Goal: Transaction & Acquisition: Purchase product/service

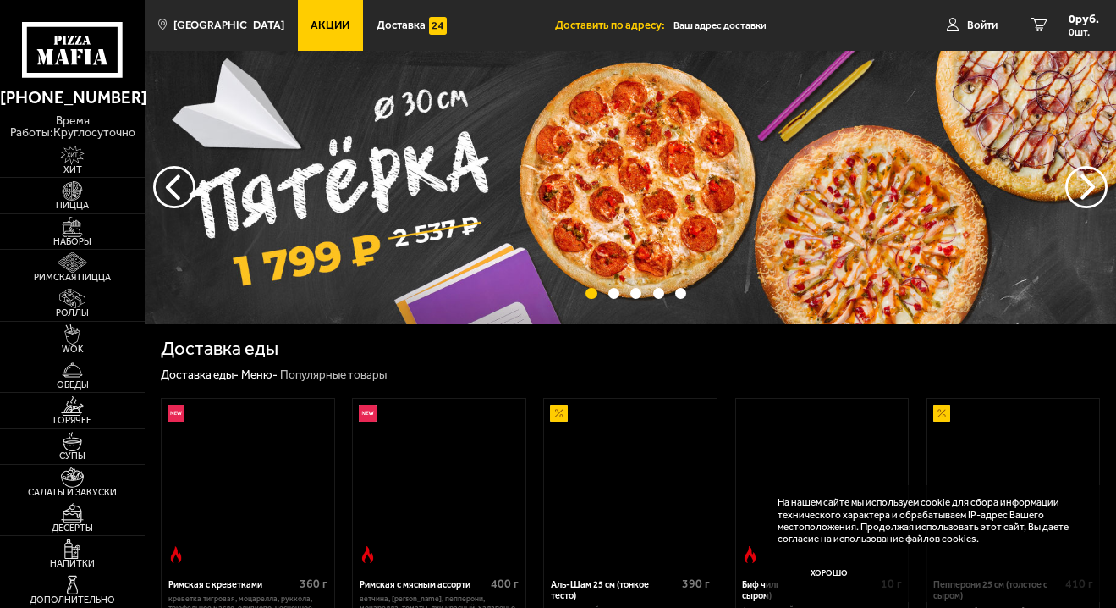
click at [350, 29] on span "Акции" at bounding box center [330, 24] width 39 height 11
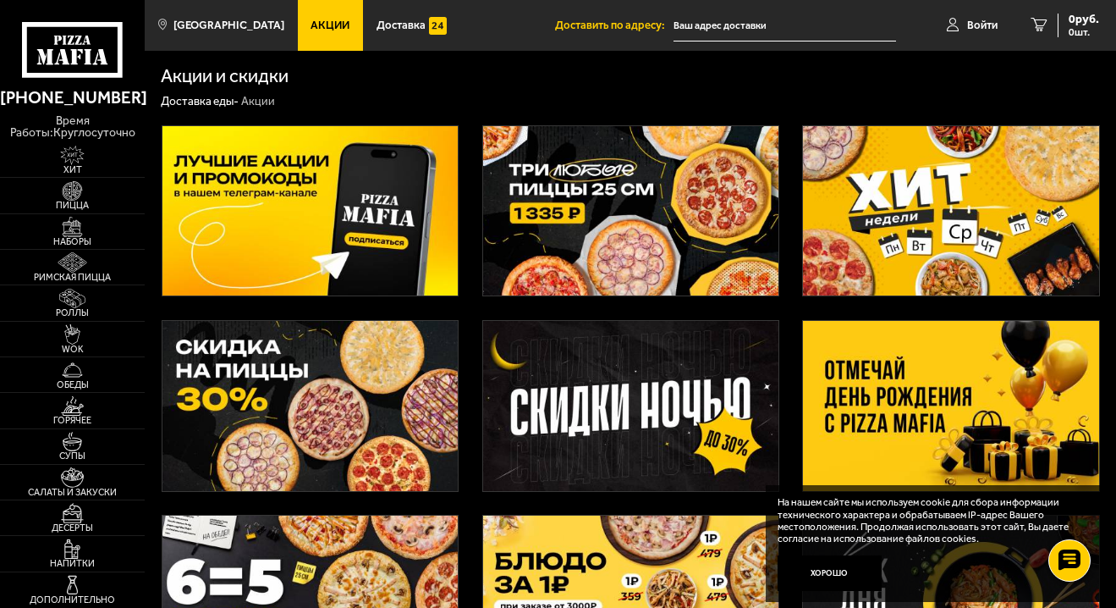
click at [883, 437] on img at bounding box center [950, 406] width 295 height 170
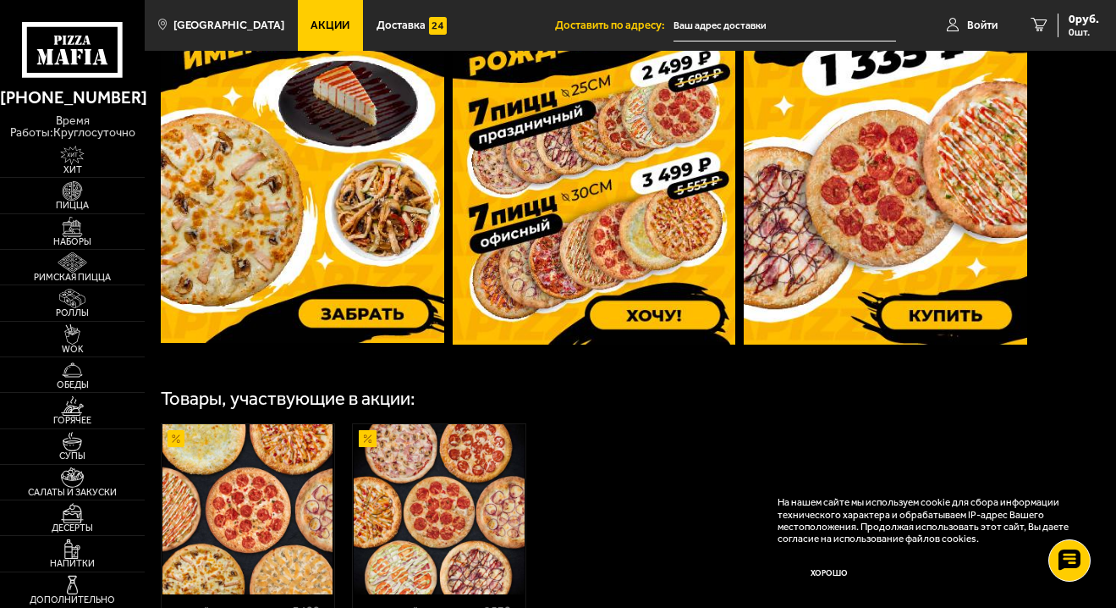
scroll to position [588, 0]
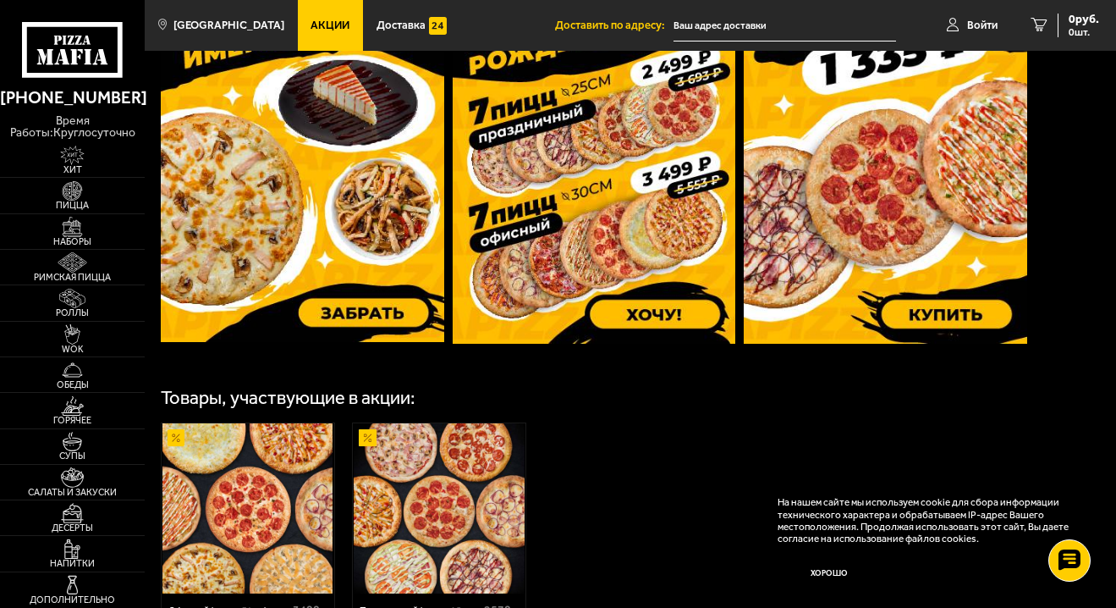
click at [633, 314] on img at bounding box center [595, 156] width 284 height 376
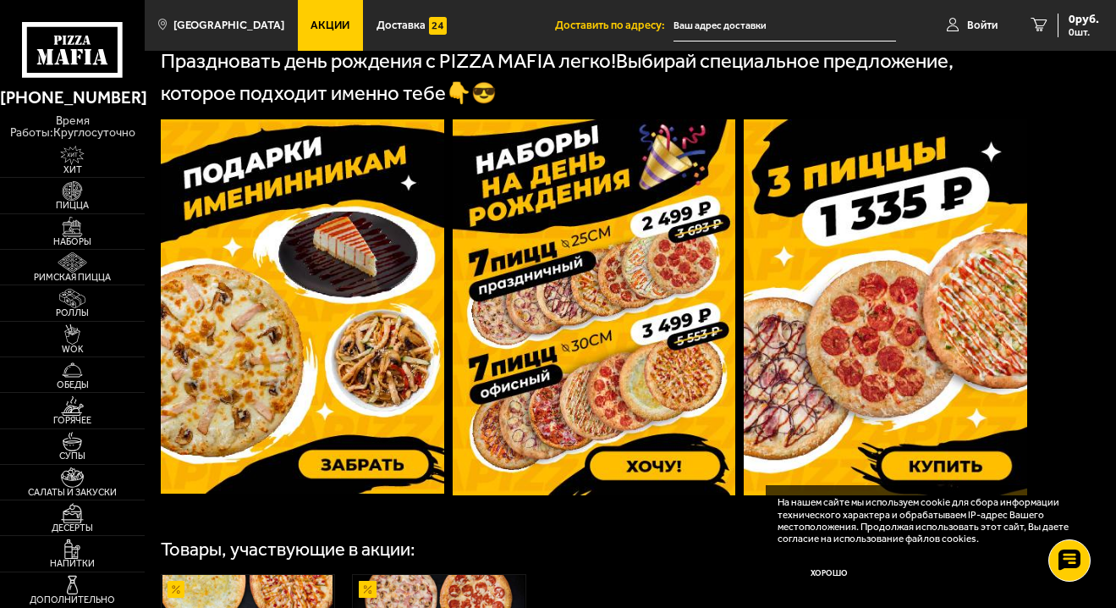
scroll to position [231, 0]
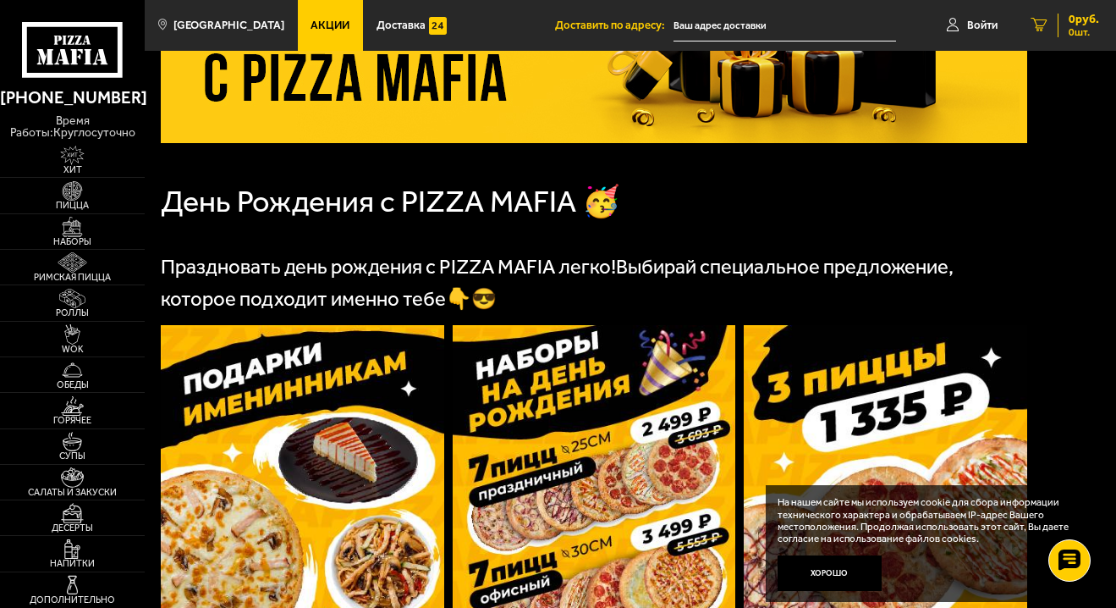
click at [1028, 19] on link "0 руб. 0 шт." at bounding box center [1066, 25] width 102 height 51
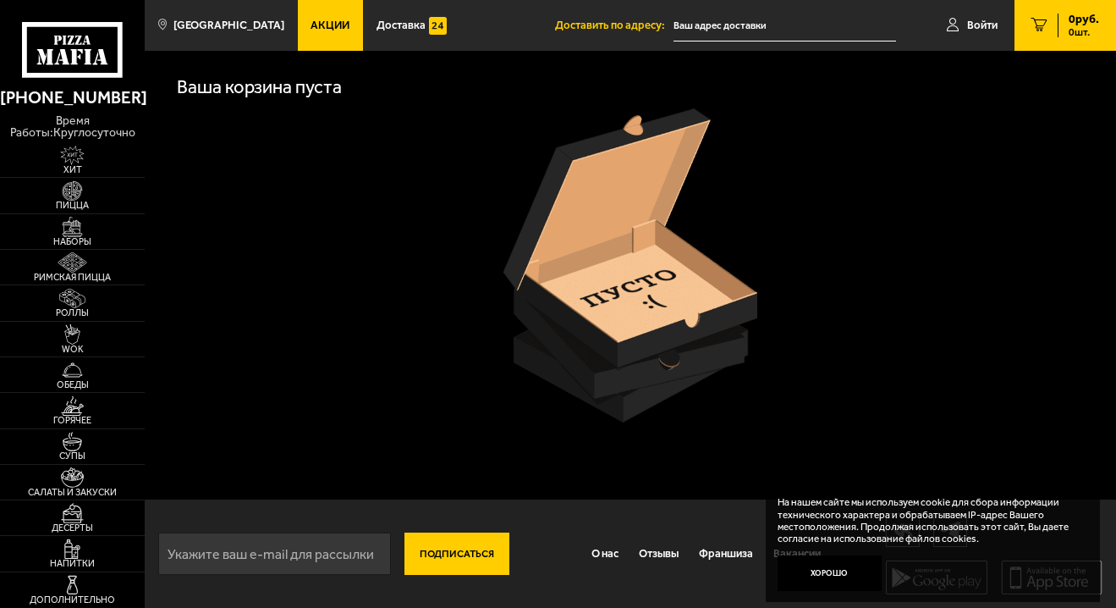
click at [350, 24] on span "Акции" at bounding box center [330, 24] width 39 height 11
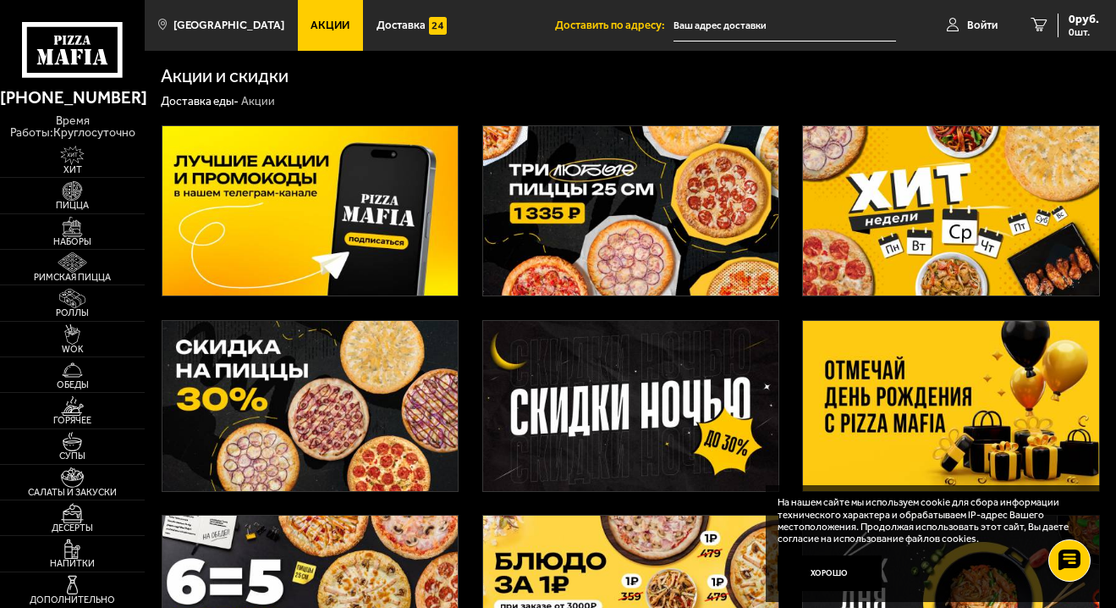
click at [909, 428] on img at bounding box center [950, 406] width 295 height 170
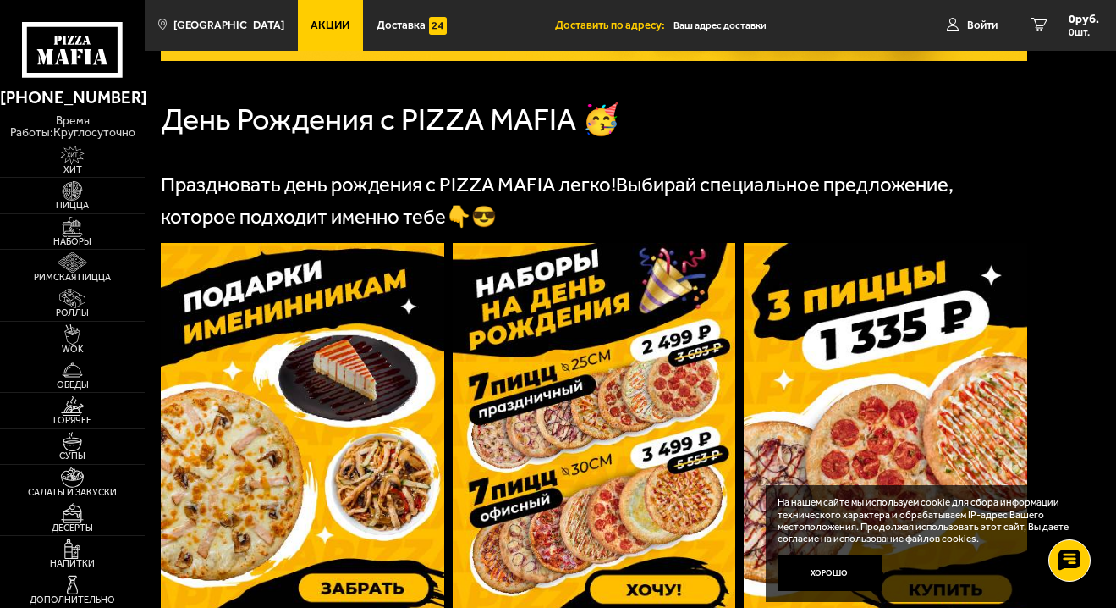
scroll to position [664, 0]
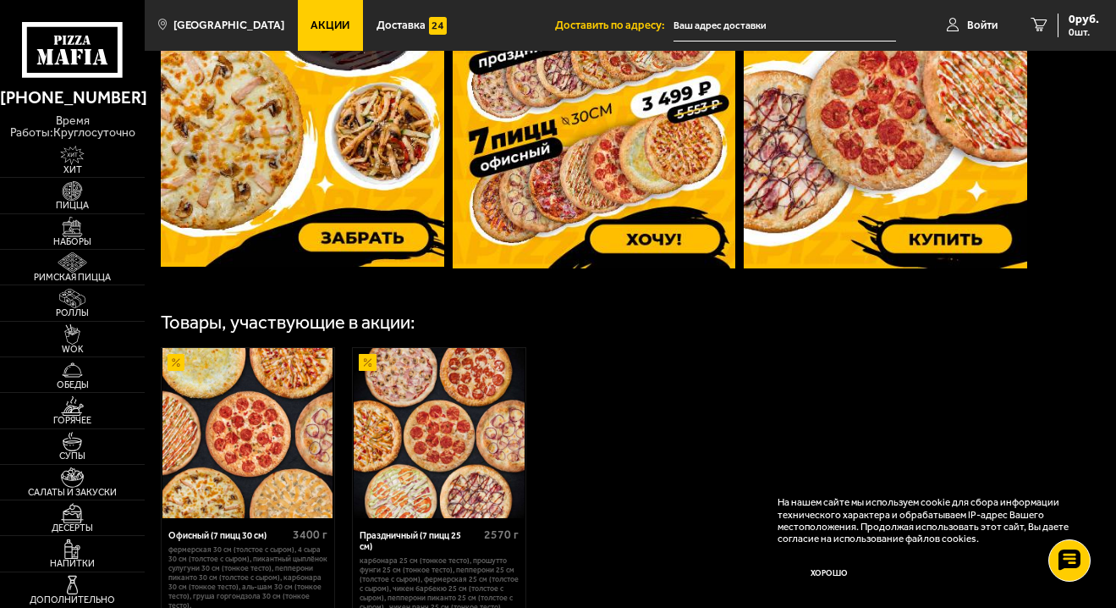
click at [647, 268] on img at bounding box center [595, 81] width 284 height 376
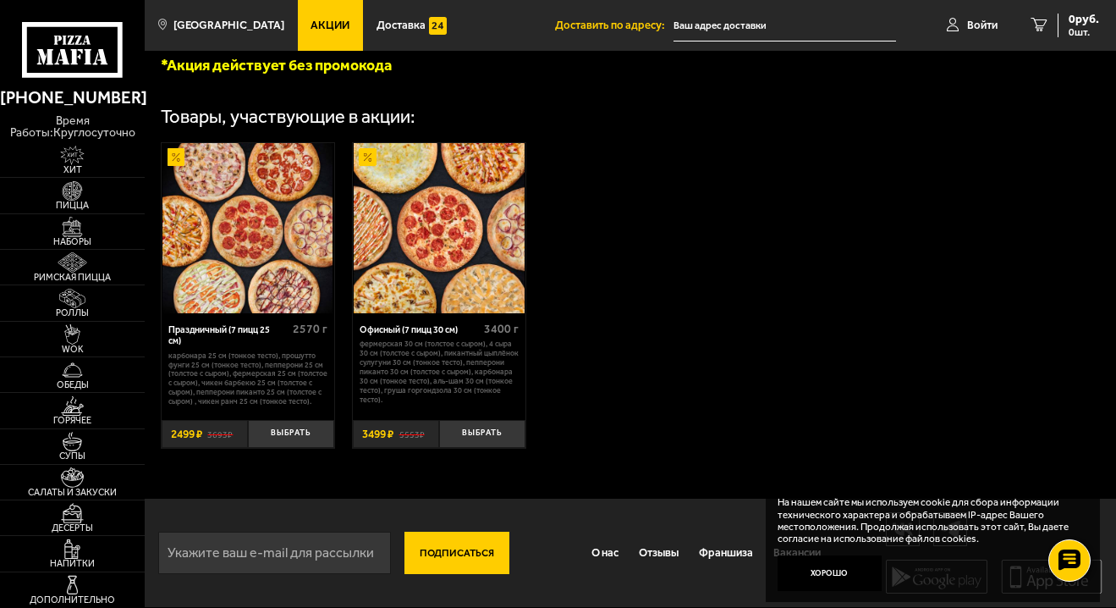
scroll to position [592, 0]
click at [487, 449] on button "Выбрать" at bounding box center [482, 434] width 86 height 29
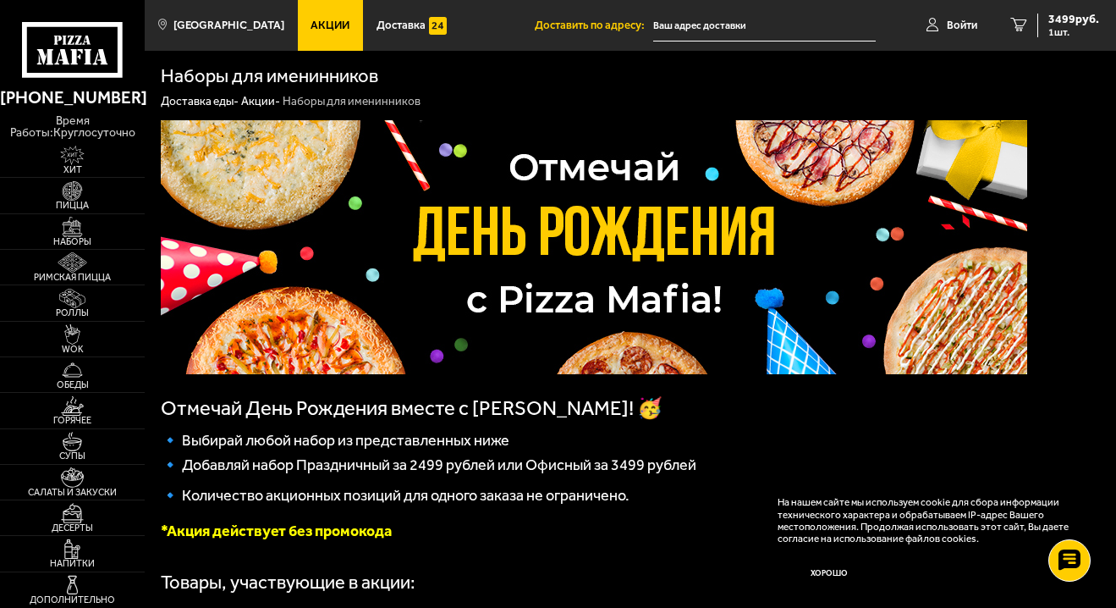
scroll to position [0, 0]
click at [1060, 33] on span "1 шт." at bounding box center [1074, 32] width 51 height 10
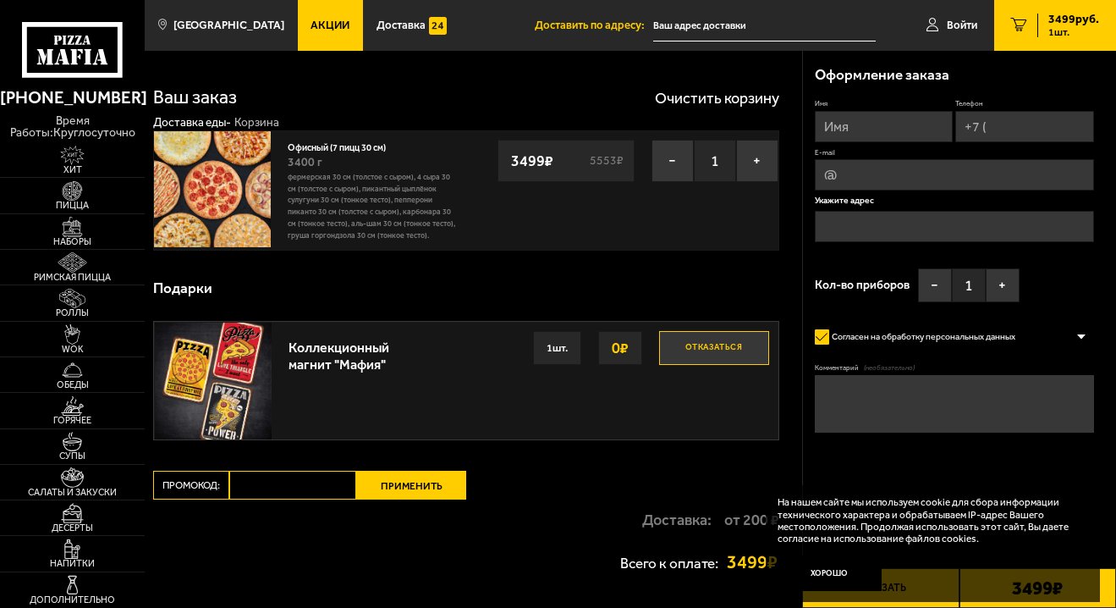
click at [896, 142] on input "Имя" at bounding box center [884, 126] width 139 height 31
type input "Катерина"
click at [956, 142] on input "Телефон" at bounding box center [1025, 126] width 139 height 31
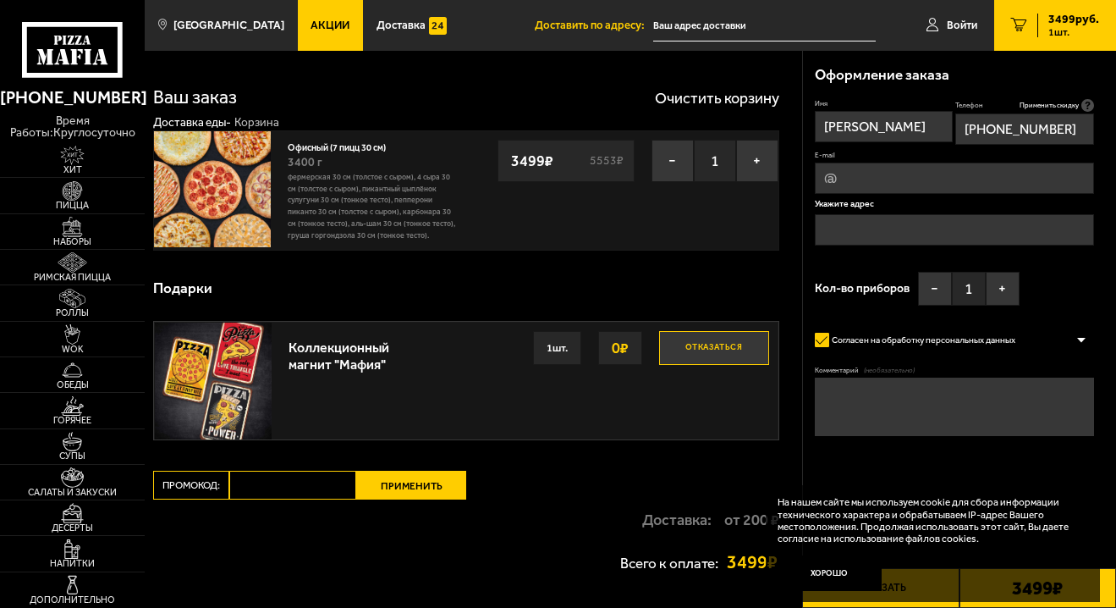
type input "+7 (904) 648-20-59"
click at [876, 194] on input "E-mail" at bounding box center [954, 178] width 279 height 31
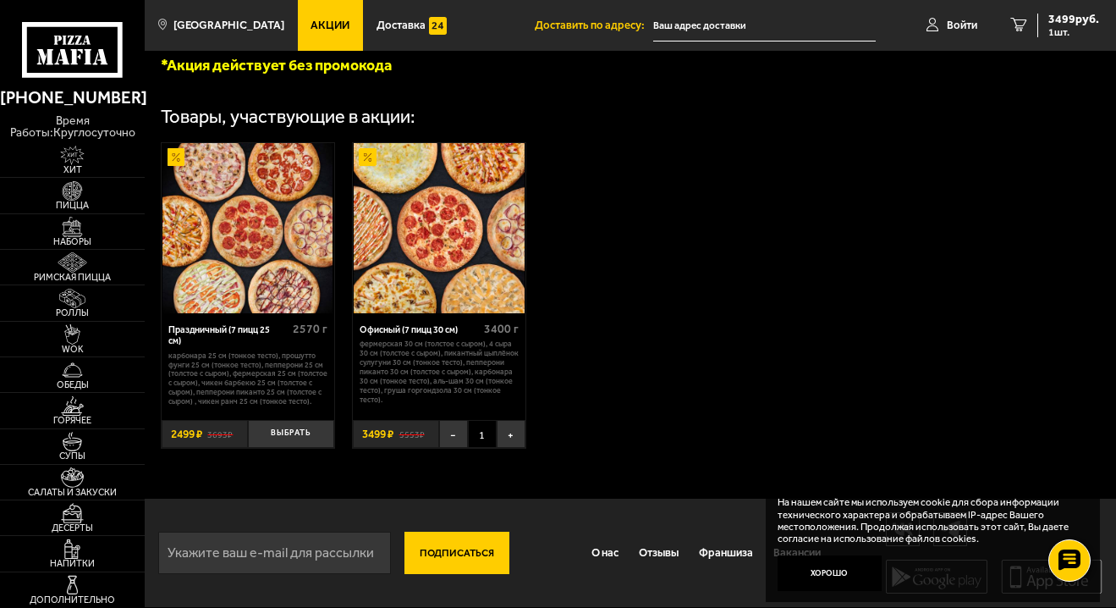
scroll to position [618, 0]
click at [1058, 22] on span "3499 руб." at bounding box center [1074, 20] width 51 height 12
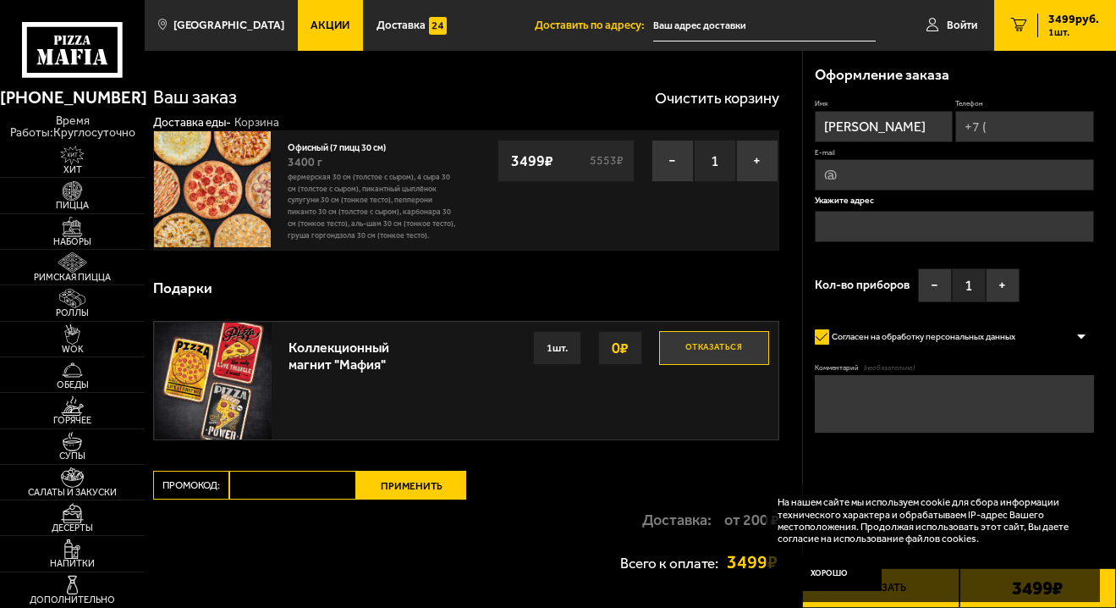
click at [956, 142] on input "Телефон" at bounding box center [1025, 126] width 139 height 31
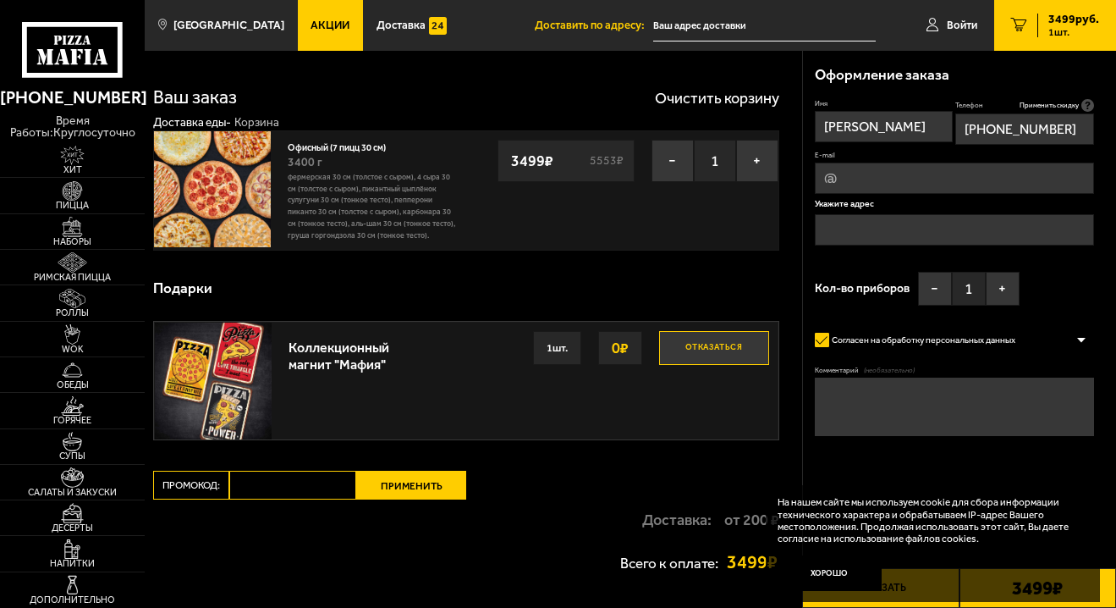
type input "+7 (904) 648-20-59"
click at [891, 194] on input "E-mail" at bounding box center [954, 178] width 279 height 31
type input "м"
paste input "Дорогие друзья! Сердечно поздравляем вас с первым сентября — Днем знаний! 🎉 Это…"
type input "Дорогие друзья! Сердечно поздравляем вас с первым сентября — Днем знаний! 🎉 Это…"
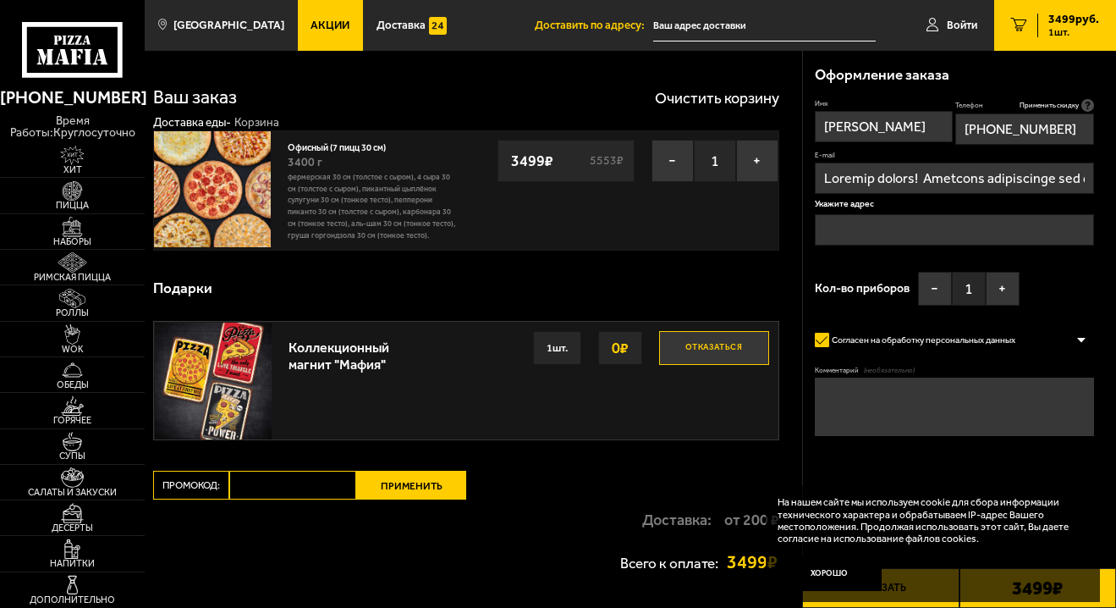
click at [879, 194] on input "E-mail" at bounding box center [954, 178] width 279 height 31
type input "ш"
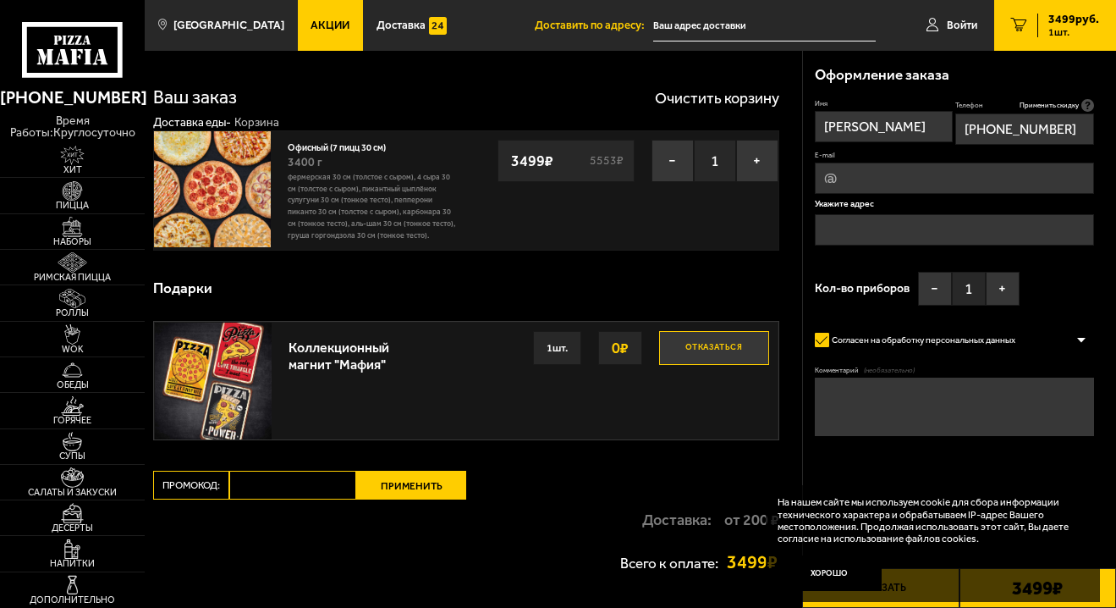
type input "ш"
type input "iakusheva@mail.ru"
click at [861, 245] on input "text" at bounding box center [954, 229] width 279 height 31
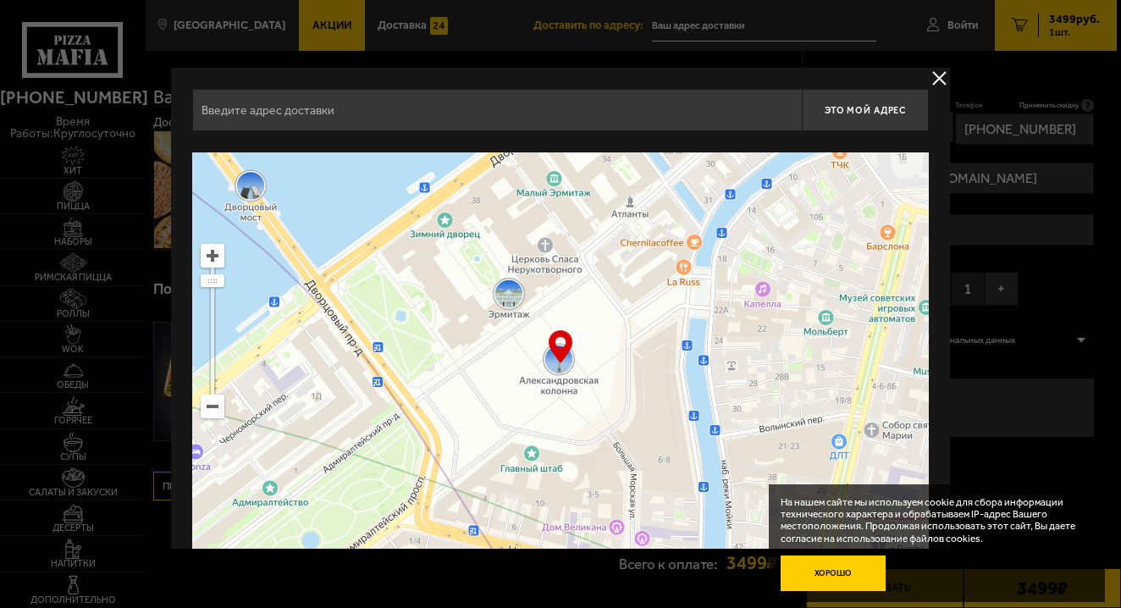
click at [835, 570] on button "Хорошо" at bounding box center [832, 572] width 105 height 35
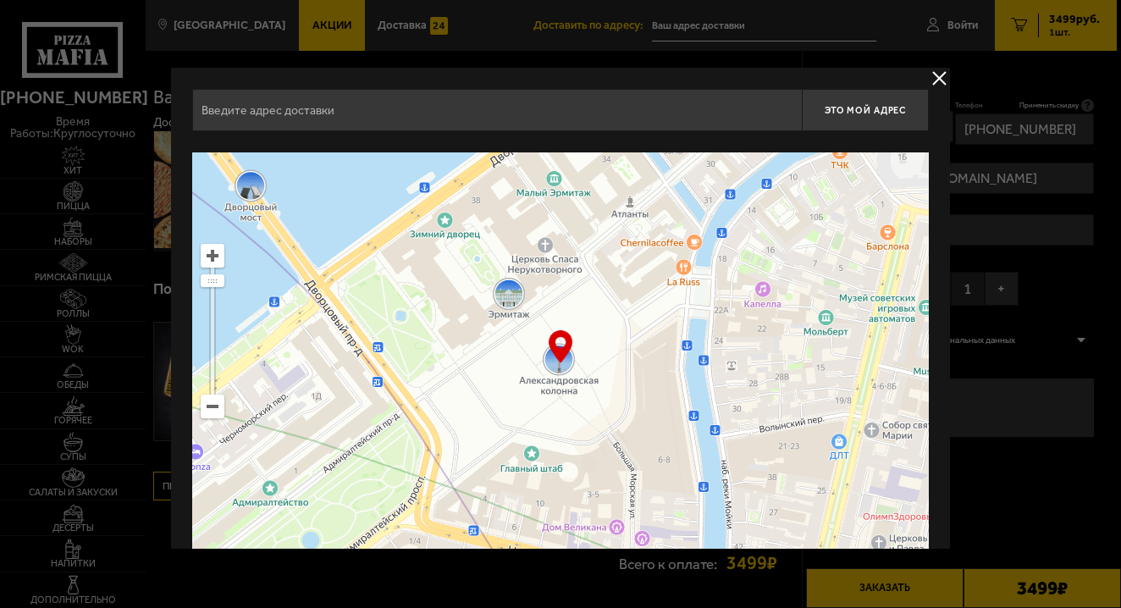
click at [530, 116] on input "text" at bounding box center [496, 110] width 609 height 42
type input "P"
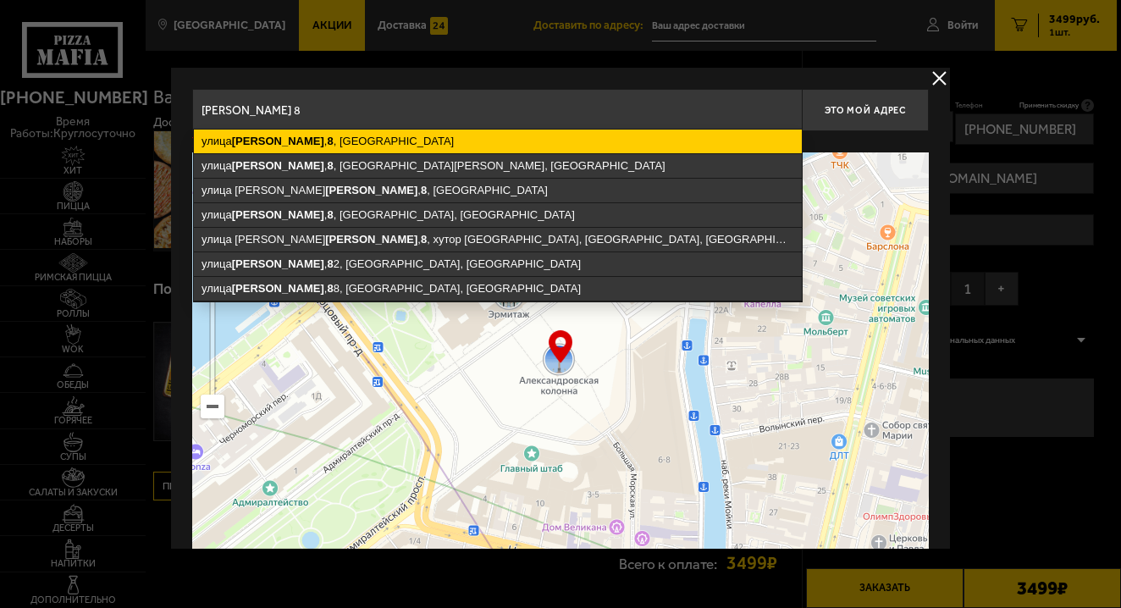
click at [514, 145] on ymaps "улица Здоровцева , 8 , Санкт-Петербург" at bounding box center [498, 142] width 608 height 24
type input "Санкт-Петербург, улица Здоровцева, 8"
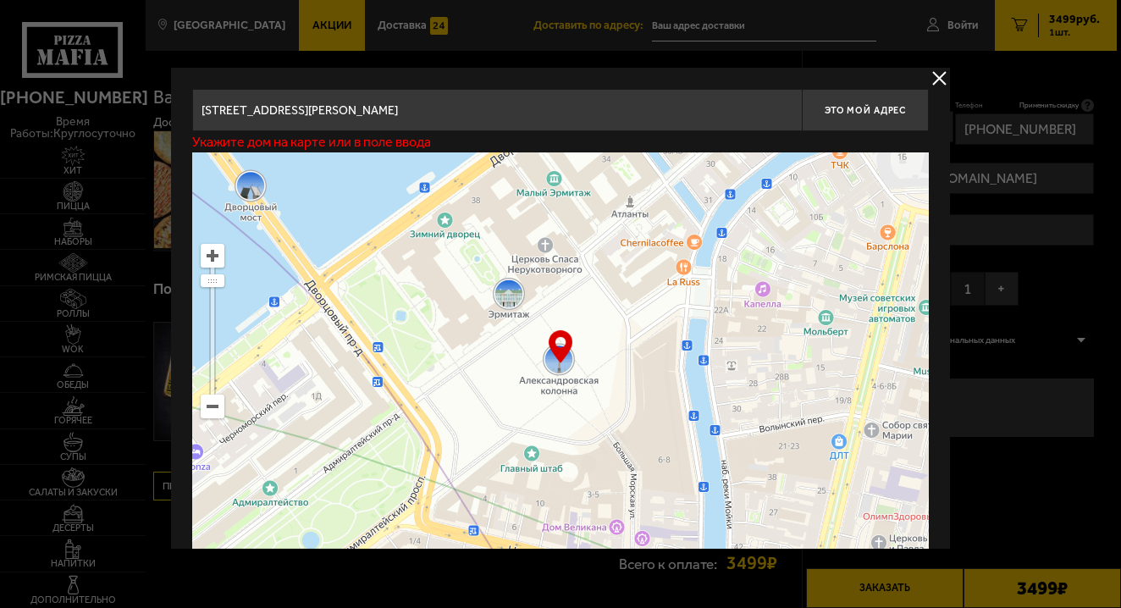
type input "улица Здоровцева, 8"
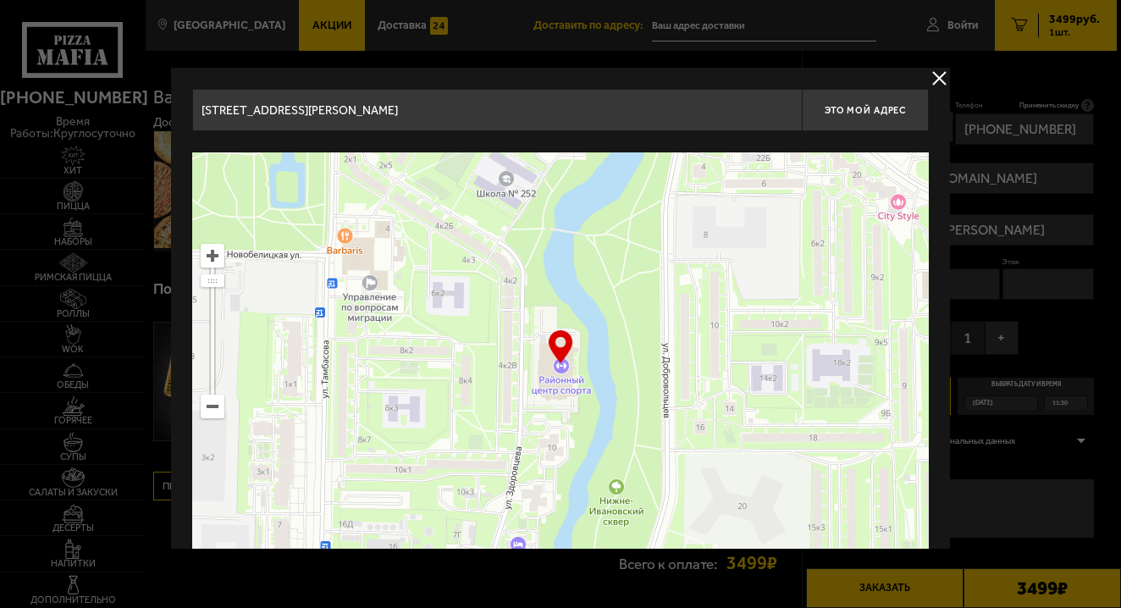
click at [564, 345] on div "… © Яндекс Условия использования Открыть в Яндекс.Картах Создать свою карту" at bounding box center [560, 363] width 736 height 423
click at [874, 115] on span "Это мой адрес" at bounding box center [864, 110] width 81 height 11
type input "Санкт-Петербург, улица Здоровцева, 8"
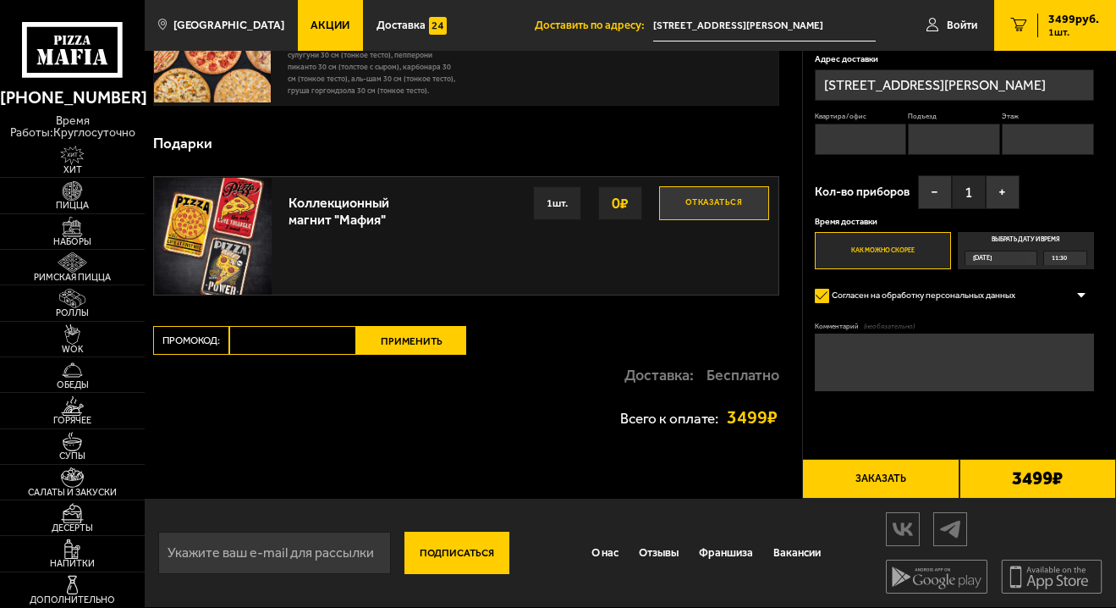
scroll to position [364, 0]
click at [1052, 262] on span "11:30" at bounding box center [1059, 258] width 15 height 14
click at [0, 0] on input "Выбрать дату и время Сегодня 11:30" at bounding box center [0, 0] width 0 height 0
click at [1062, 261] on div "11:30" at bounding box center [1066, 258] width 42 height 14
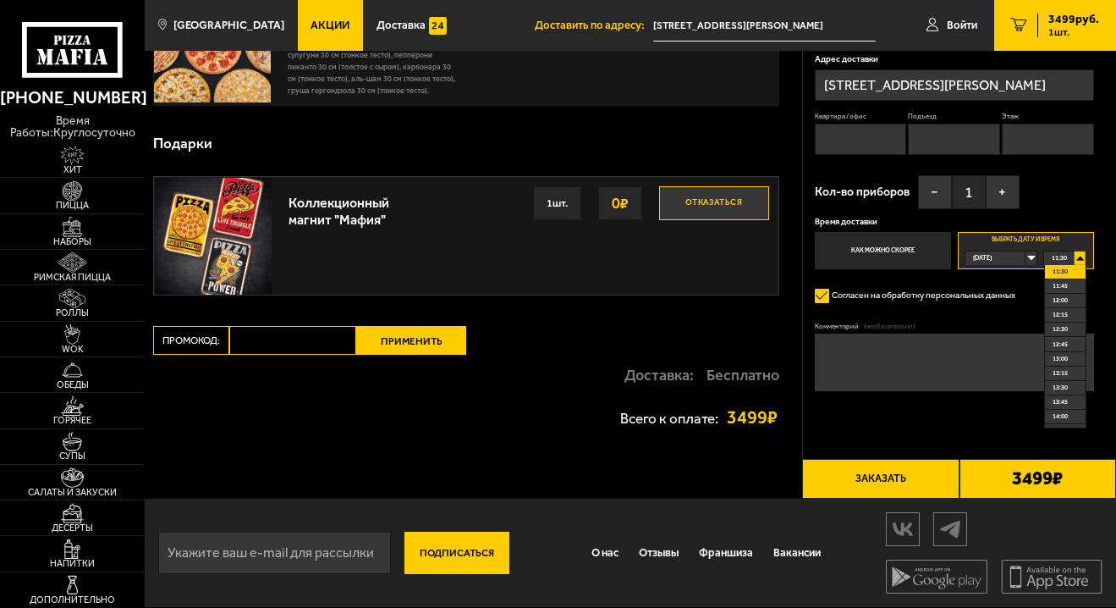
click at [1062, 262] on div "11:30" at bounding box center [1066, 258] width 42 height 14
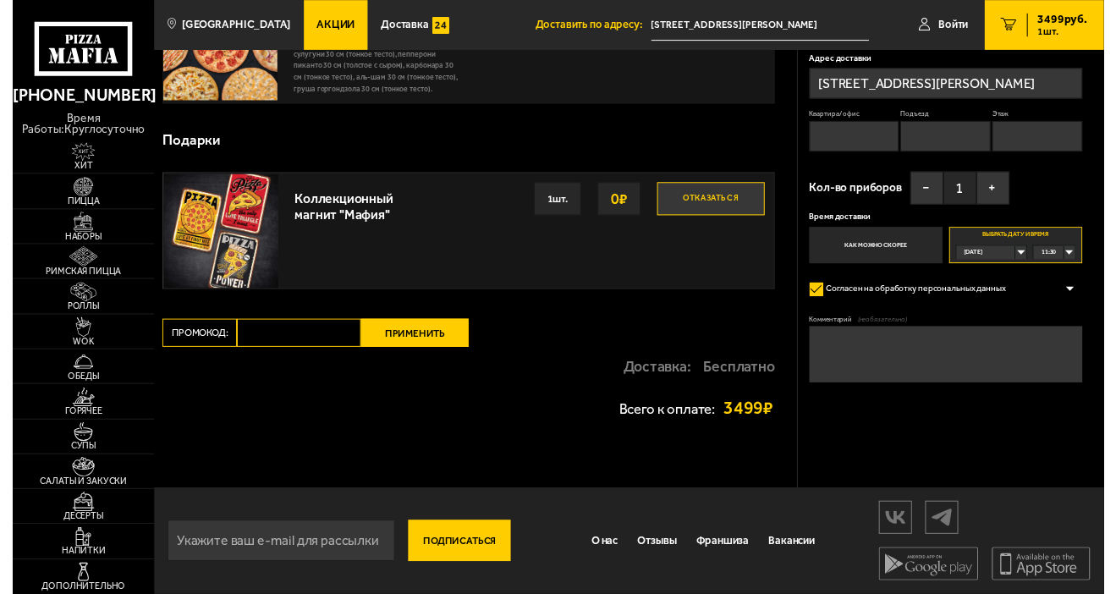
scroll to position [239, 0]
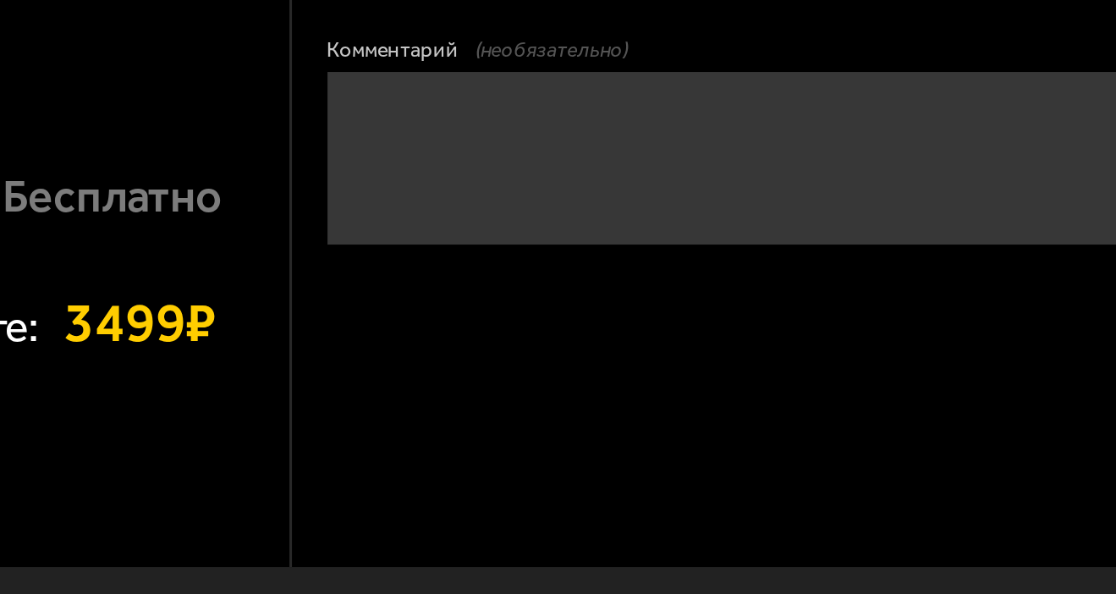
click at [1045, 238] on div "11:30" at bounding box center [1066, 245] width 42 height 14
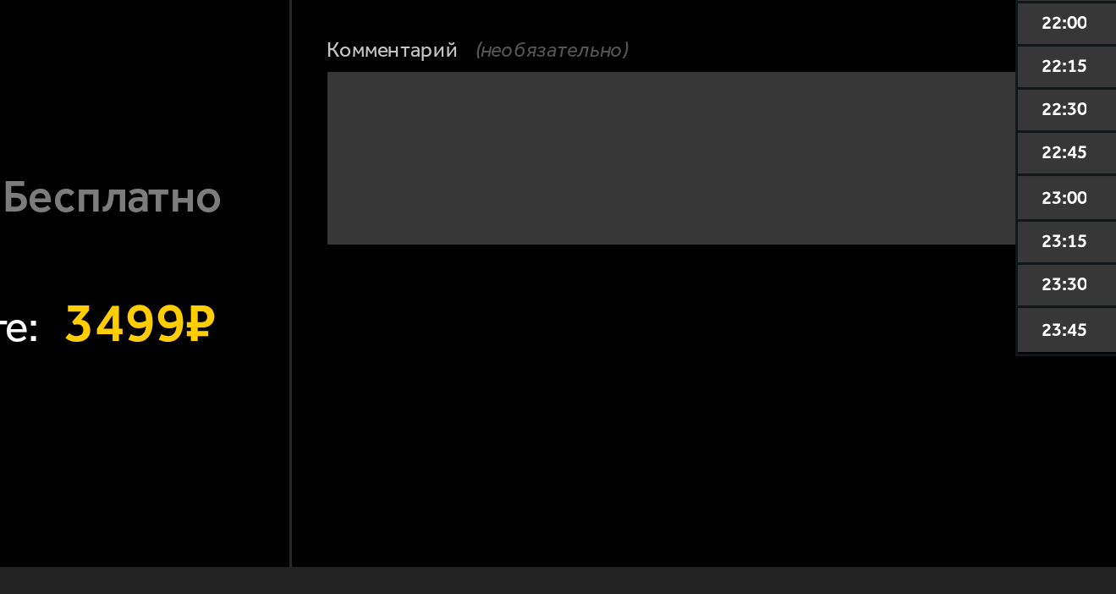
scroll to position [582, 0]
click at [1045, 238] on div "11:30" at bounding box center [1066, 245] width 42 height 14
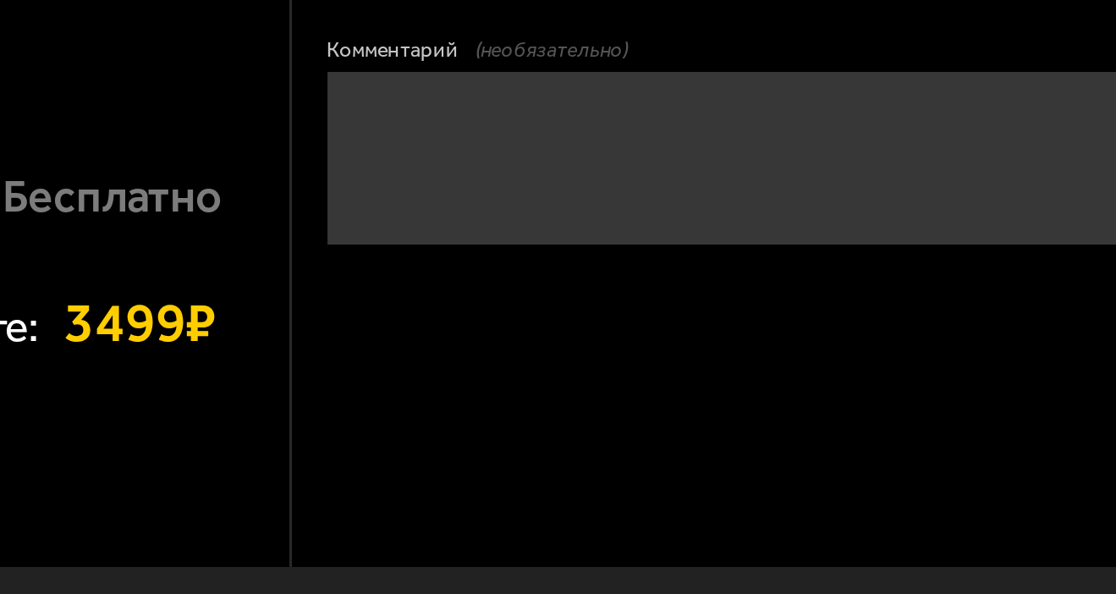
click at [815, 218] on label "Как можно скорее" at bounding box center [883, 236] width 136 height 37
click at [0, 0] on input "Как можно скорее" at bounding box center [0, 0] width 0 height 0
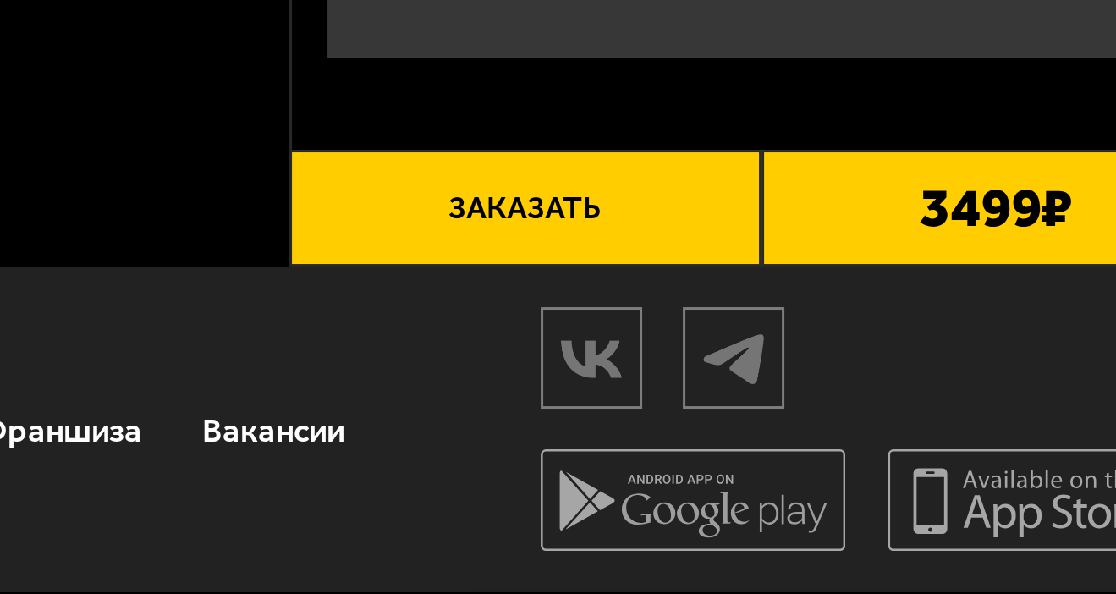
scroll to position [378, 0]
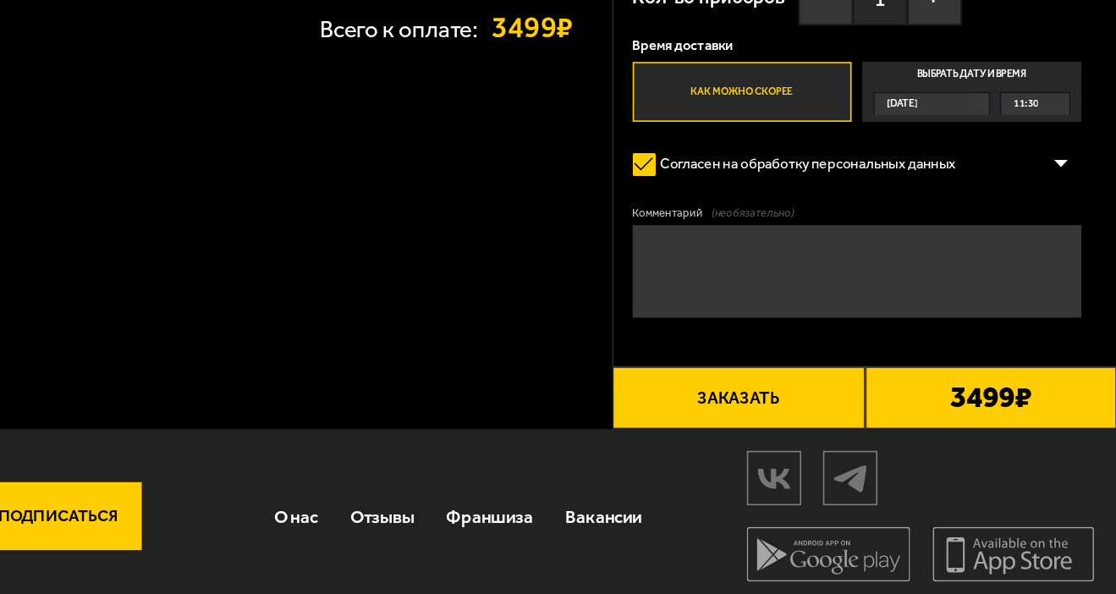
click at [802, 446] on button "Заказать" at bounding box center [880, 466] width 157 height 40
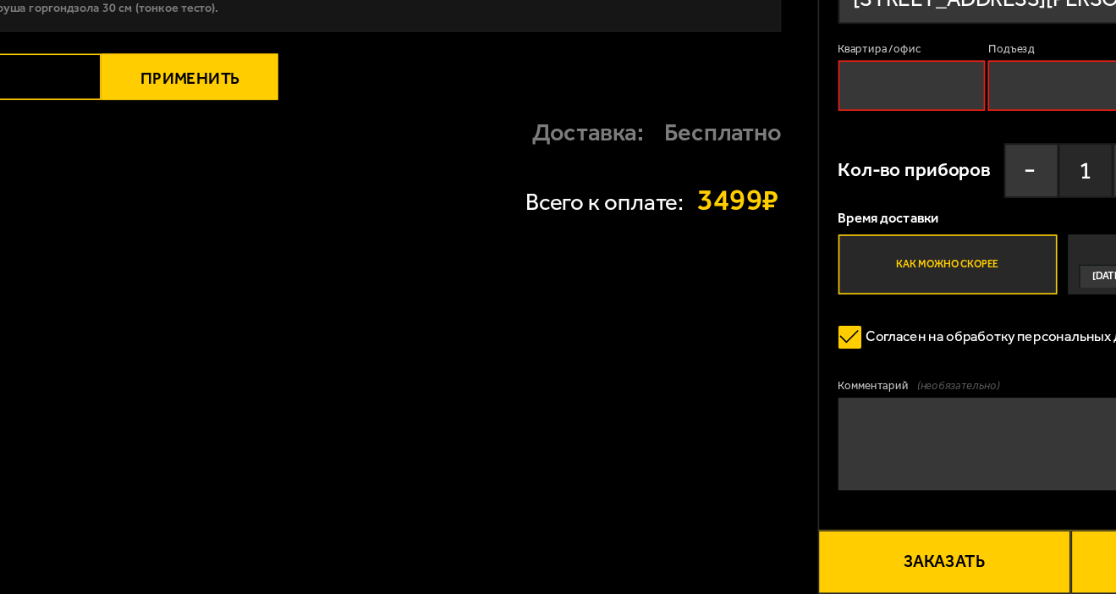
scroll to position [190, 0]
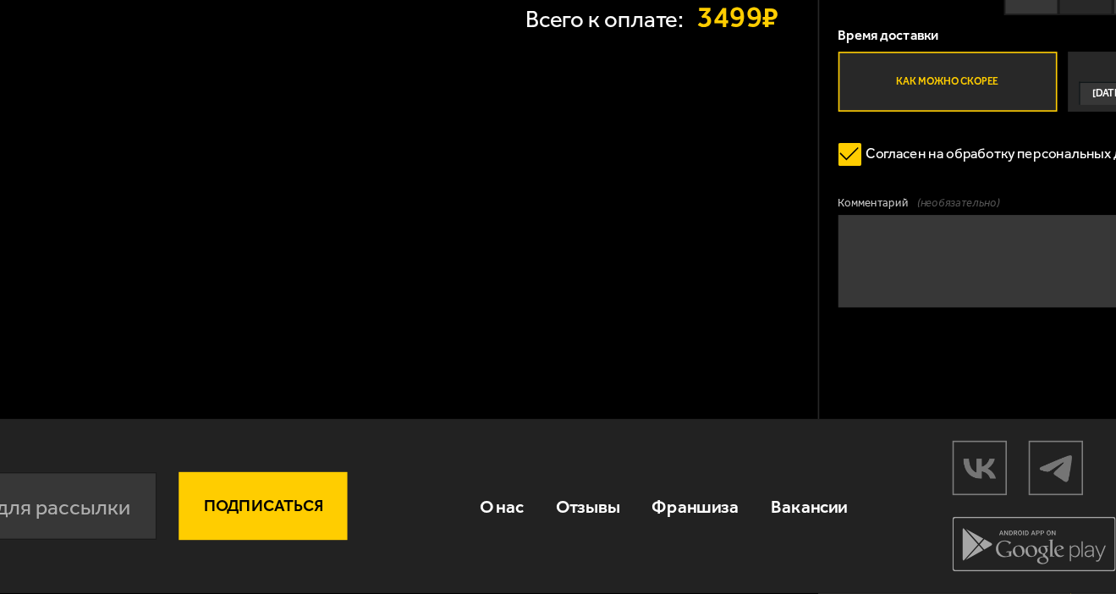
click at [802, 554] on button "Заказать" at bounding box center [880, 574] width 157 height 40
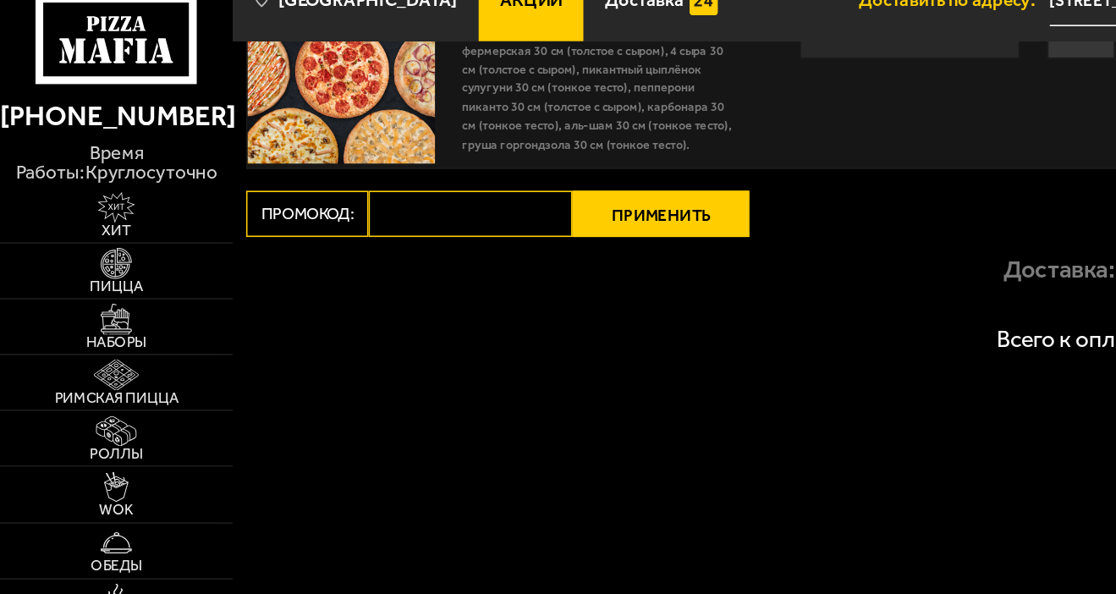
scroll to position [143, 0]
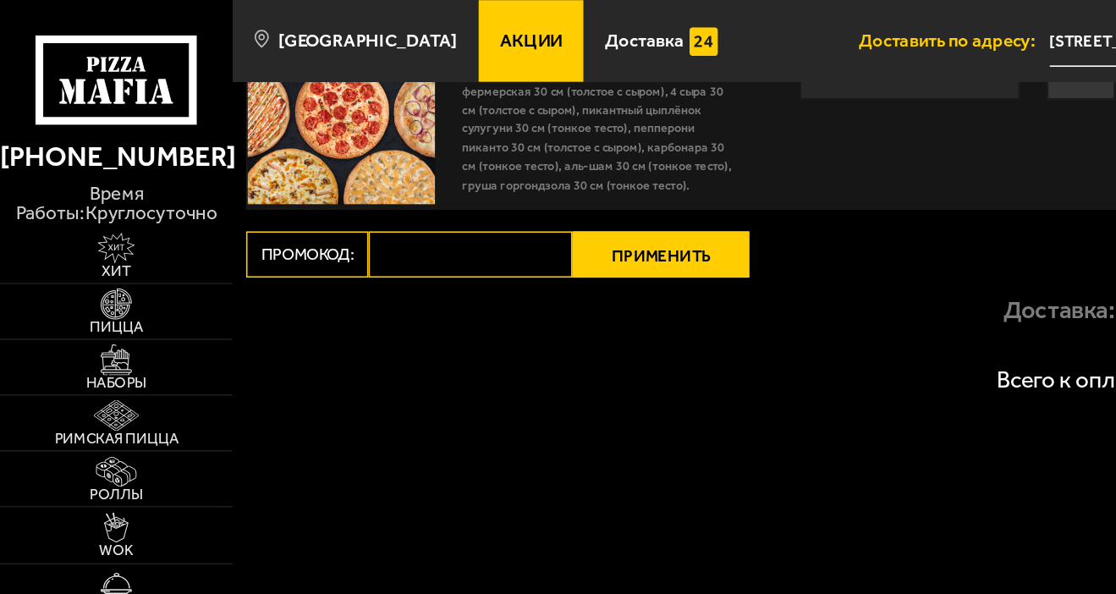
click at [192, 173] on label "Промокод:" at bounding box center [191, 158] width 76 height 29
click at [229, 173] on input "Промокод:" at bounding box center [292, 158] width 127 height 29
click at [406, 193] on div "Доставка: Бесплатно" at bounding box center [466, 193] width 626 height 41
click at [406, 173] on button "Применить" at bounding box center [411, 158] width 110 height 29
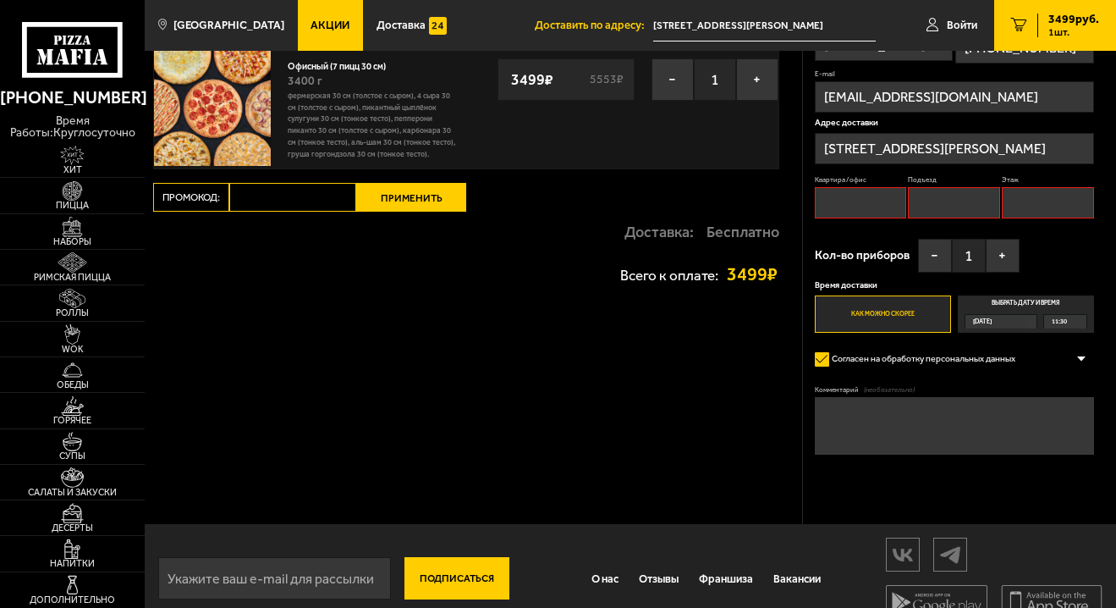
scroll to position [83, 0]
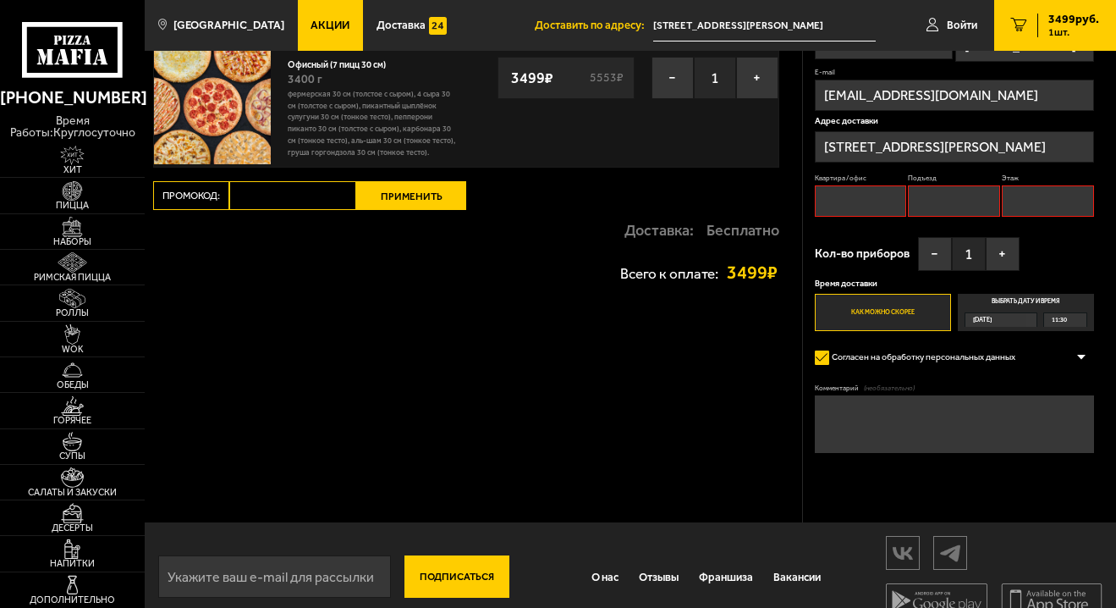
click at [868, 217] on input "Квартира / офис" at bounding box center [860, 200] width 91 height 31
type input "офис"
click at [1000, 217] on input "Подъезд" at bounding box center [953, 200] width 91 height 31
type input "0"
click at [1002, 217] on input "Этаж" at bounding box center [1047, 200] width 91 height 31
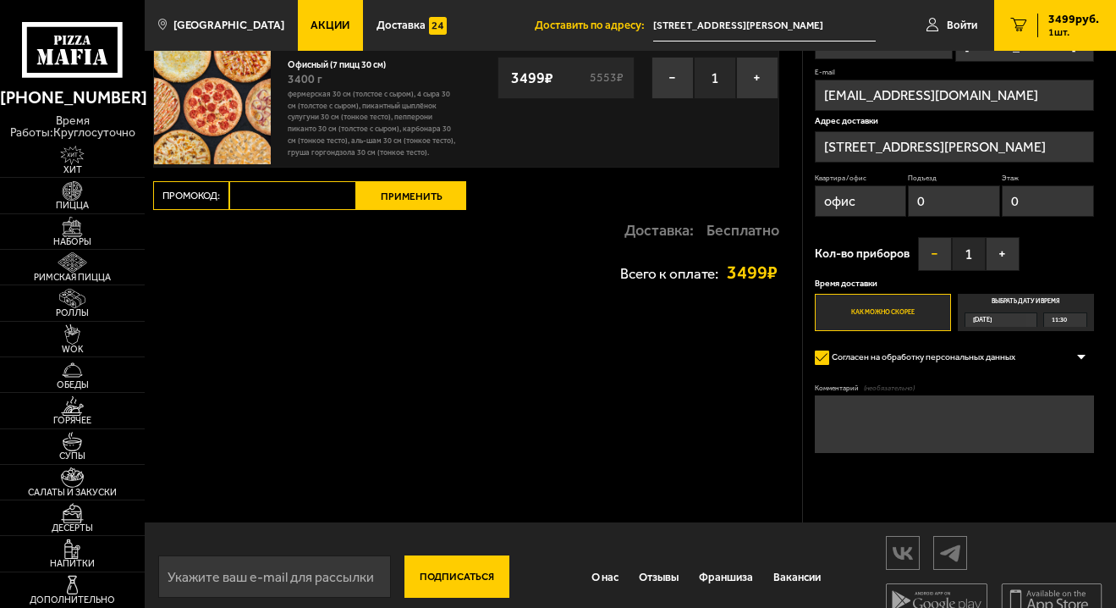
type input "0"
click at [924, 271] on button "−" at bounding box center [935, 254] width 34 height 34
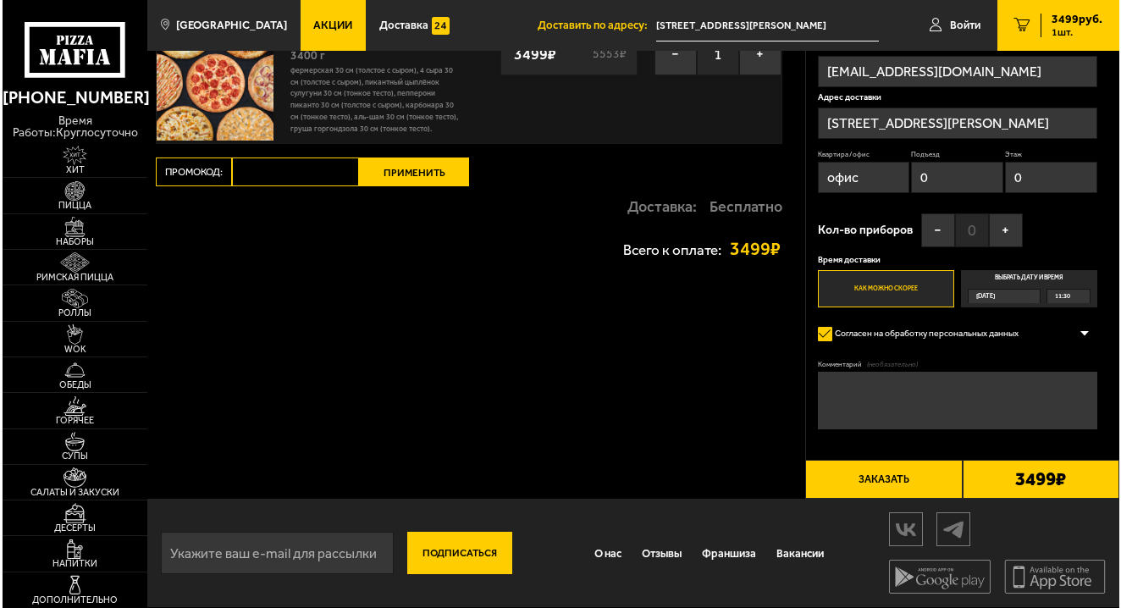
scroll to position [364, 0]
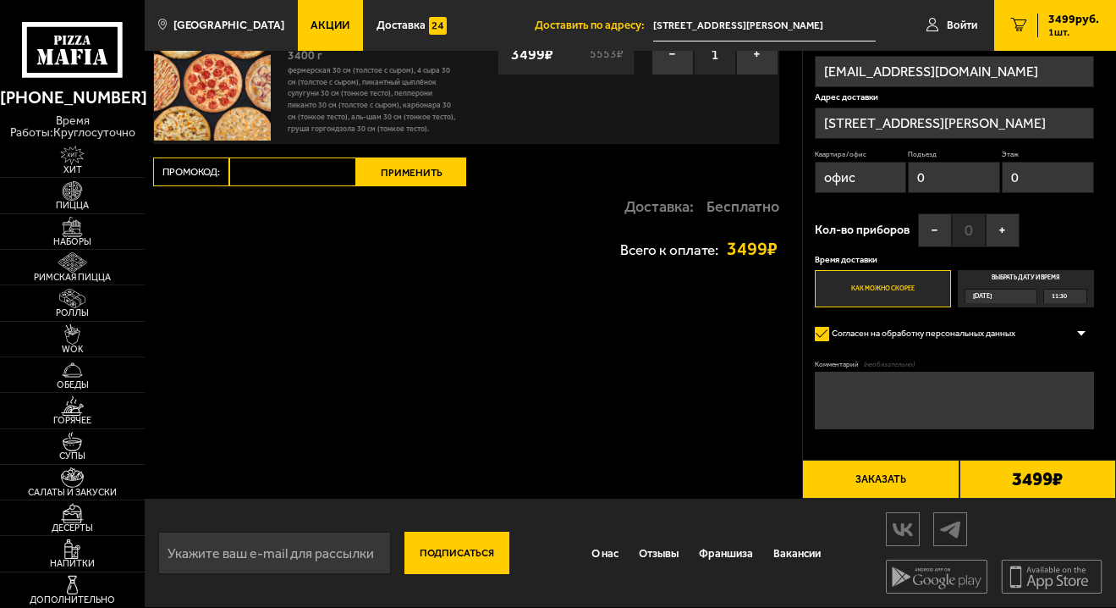
click at [911, 462] on button "Заказать" at bounding box center [880, 480] width 157 height 40
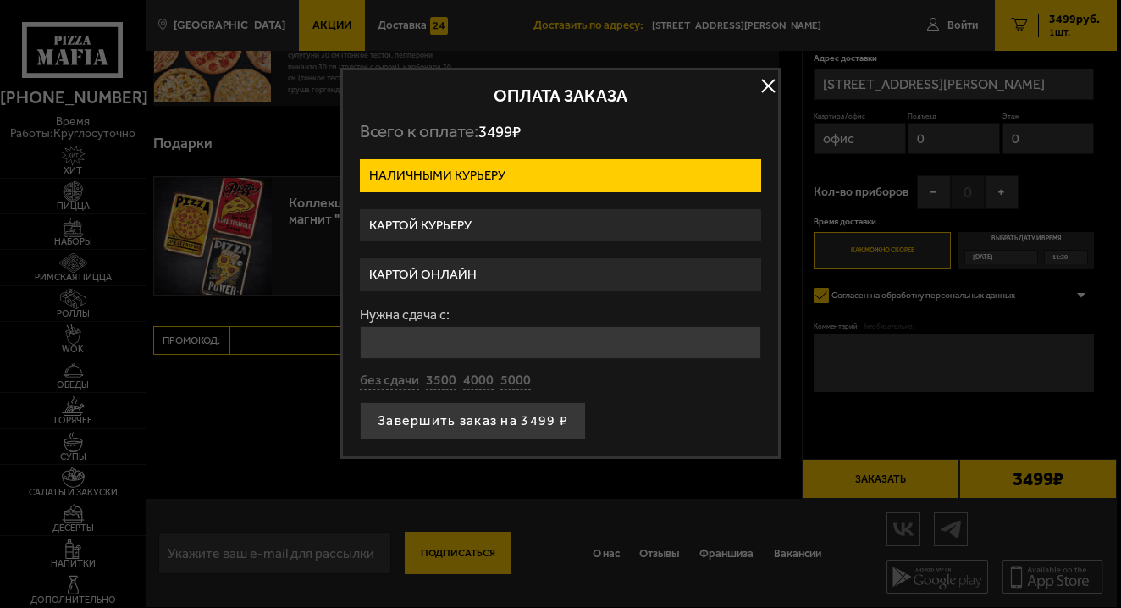
click at [579, 240] on label "Картой курьеру" at bounding box center [560, 225] width 401 height 33
click at [0, 0] on input "Картой курьеру" at bounding box center [0, 0] width 0 height 0
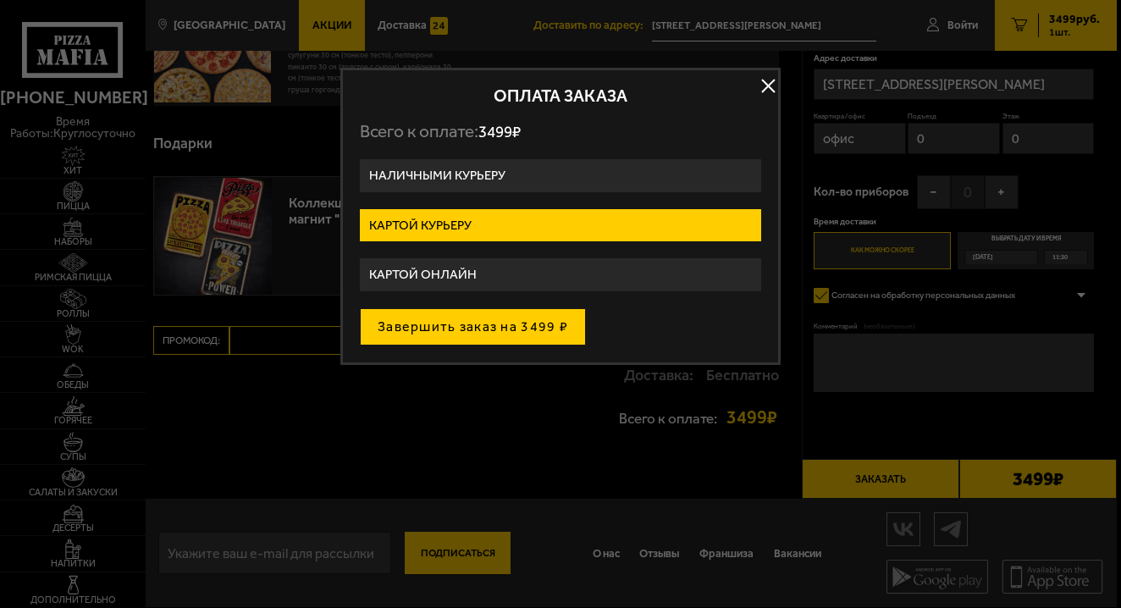
click at [493, 345] on button "Завершить заказ на 3499 ₽" at bounding box center [473, 326] width 226 height 37
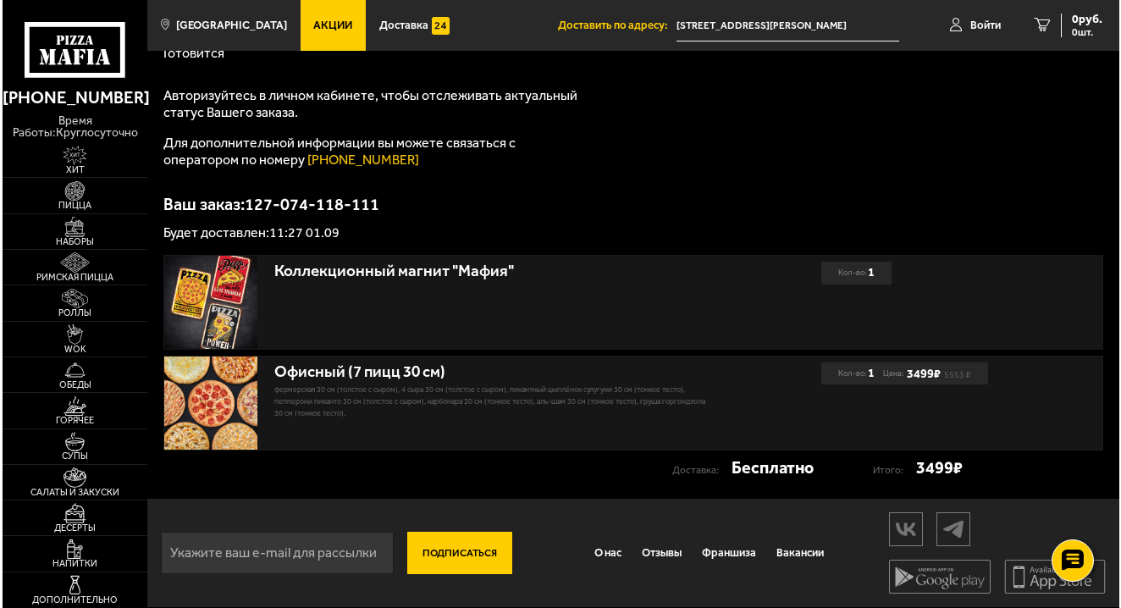
scroll to position [9, 0]
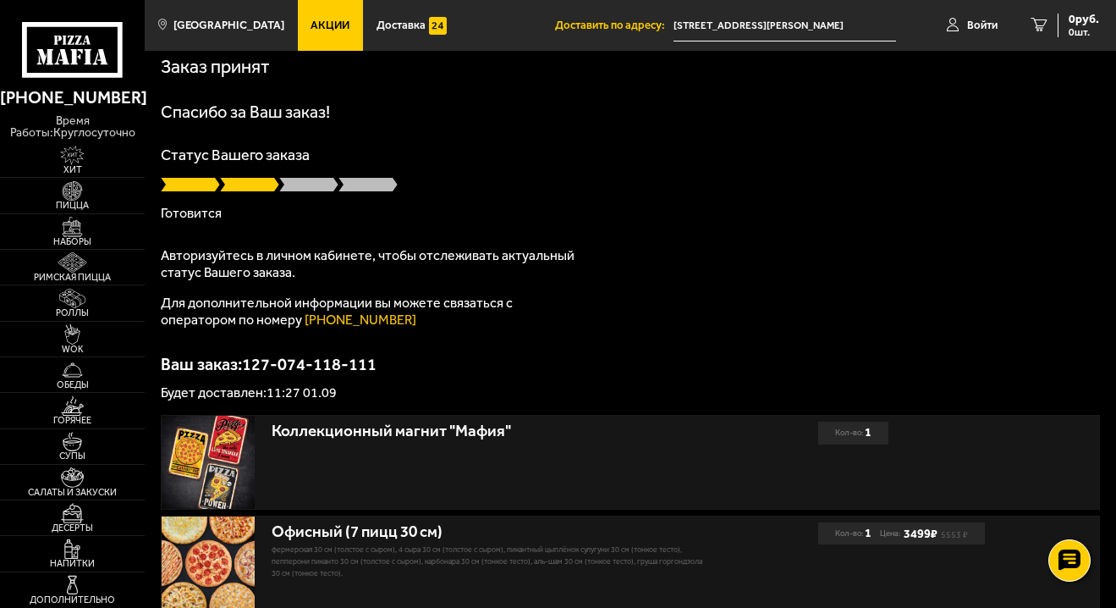
click at [257, 193] on span at bounding box center [249, 184] width 59 height 17
click at [185, 193] on span at bounding box center [190, 184] width 59 height 17
click at [345, 193] on span at bounding box center [368, 184] width 59 height 17
click at [978, 25] on span "Войти" at bounding box center [982, 24] width 30 height 11
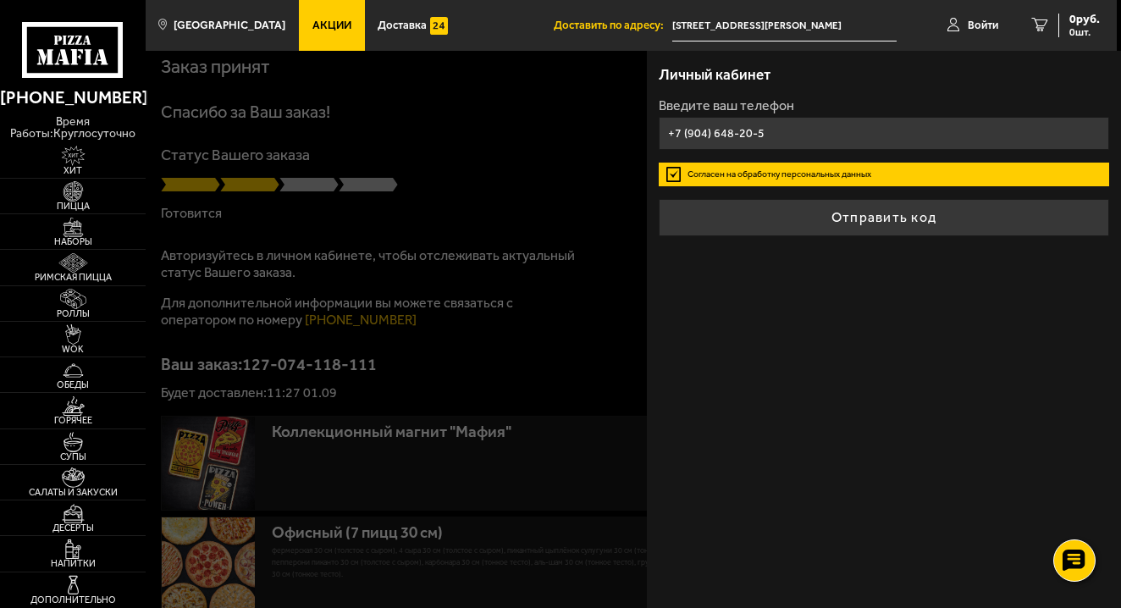
type input "+7 (904) 648-20-59"
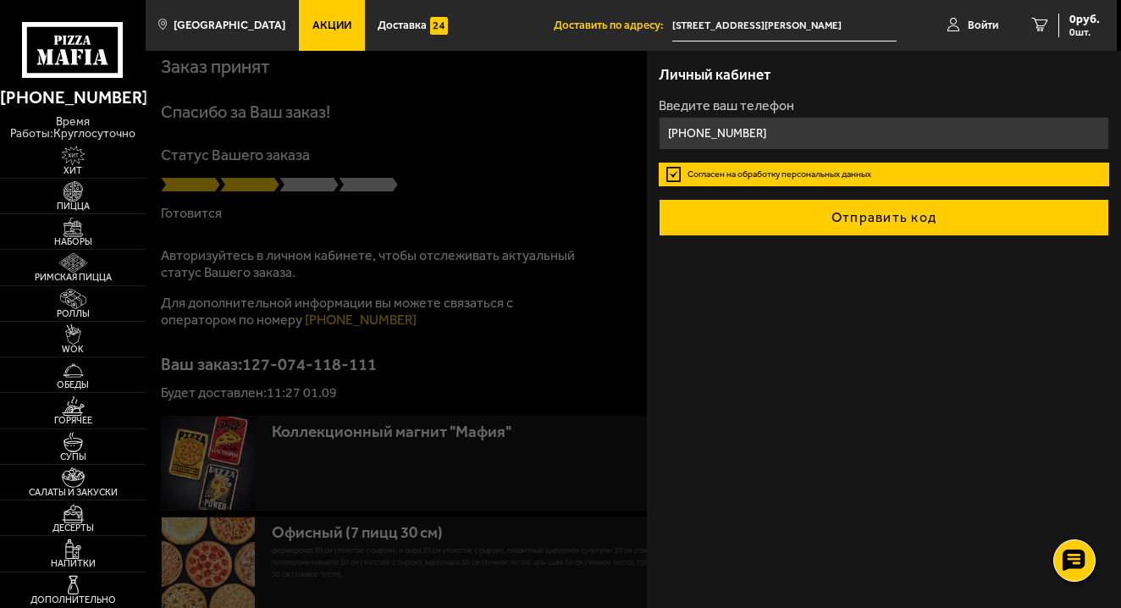
click at [851, 236] on button "Отправить код" at bounding box center [884, 217] width 450 height 37
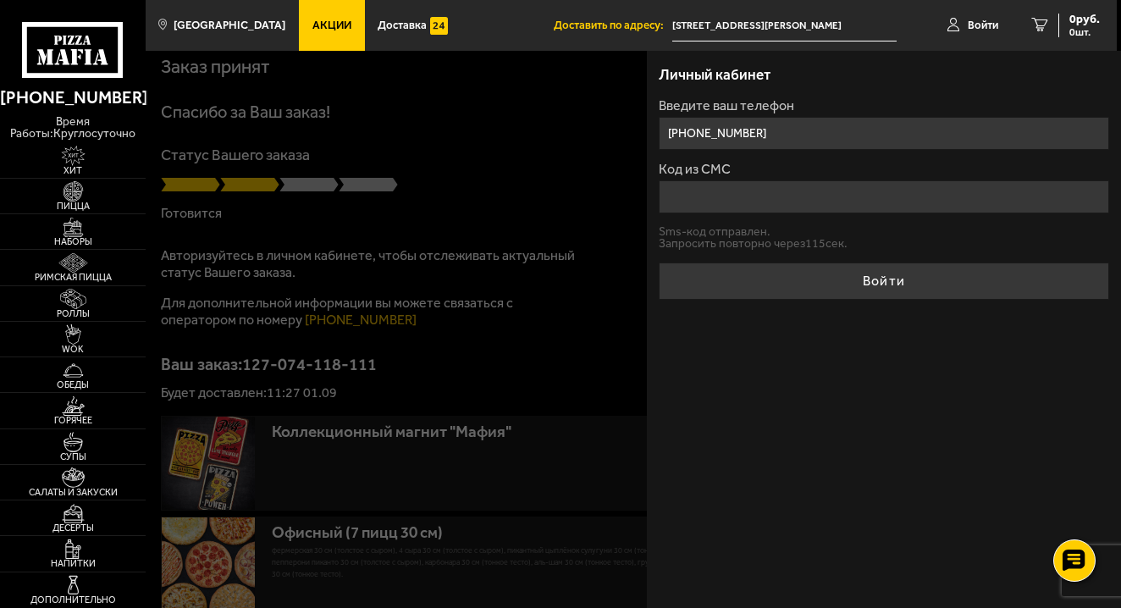
click at [841, 213] on input "Код из СМС" at bounding box center [884, 196] width 450 height 33
